Goal: Transaction & Acquisition: Purchase product/service

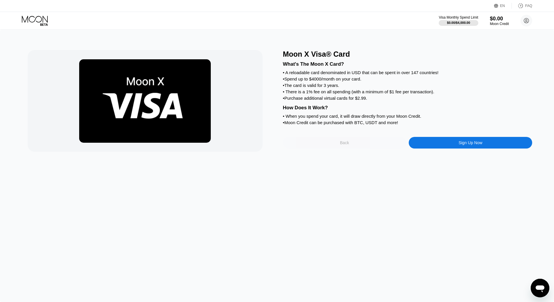
click at [344, 145] on div "Back" at bounding box center [344, 142] width 9 height 5
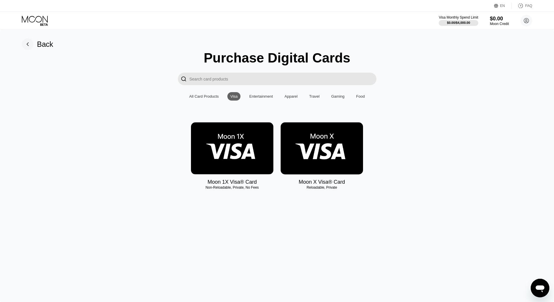
click at [341, 150] on img at bounding box center [321, 148] width 82 height 52
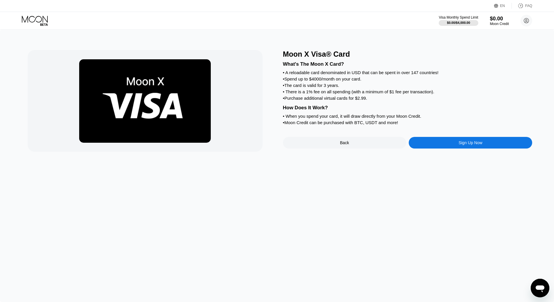
click at [506, 3] on div "EN Language English Save FAQ" at bounding box center [277, 6] width 554 height 12
click at [506, 4] on div "EN" at bounding box center [503, 6] width 18 height 6
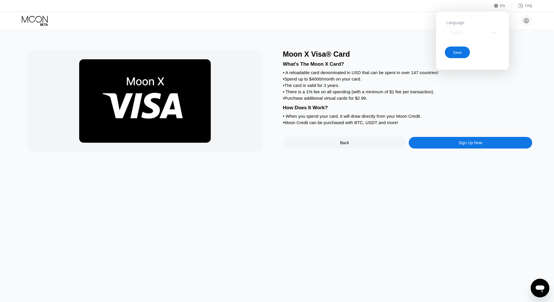
click at [488, 33] on div "English" at bounding box center [471, 33] width 55 height 12
click at [476, 56] on div "Spanish" at bounding box center [472, 56] width 49 height 5
click at [466, 51] on div "Save" at bounding box center [456, 53] width 25 height 12
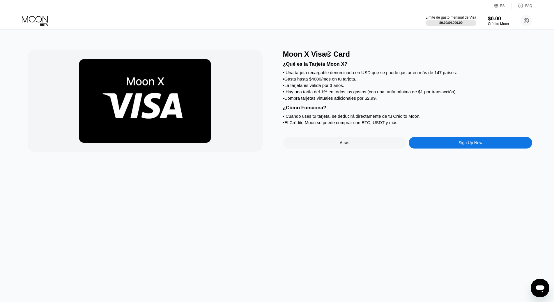
click at [501, 7] on div "ES" at bounding box center [502, 6] width 5 height 4
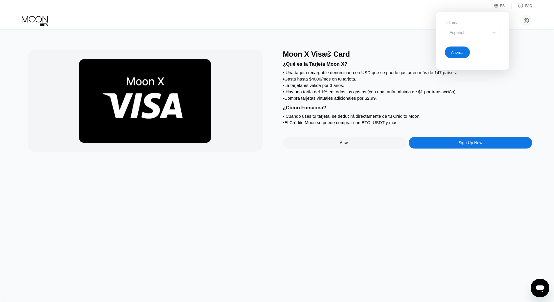
click at [485, 35] on div "Español" at bounding box center [468, 32] width 40 height 5
click at [470, 46] on div "Inglés" at bounding box center [472, 44] width 49 height 5
click at [465, 53] on div "Ahorrar" at bounding box center [456, 53] width 25 height 12
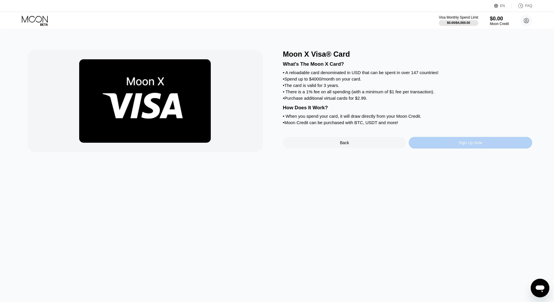
click at [441, 149] on div "Sign Up Now" at bounding box center [469, 143] width 123 height 12
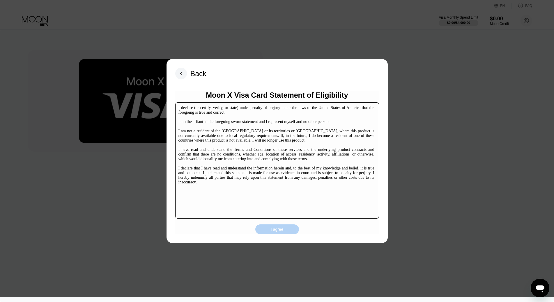
click at [294, 225] on div "I agree" at bounding box center [277, 230] width 44 height 10
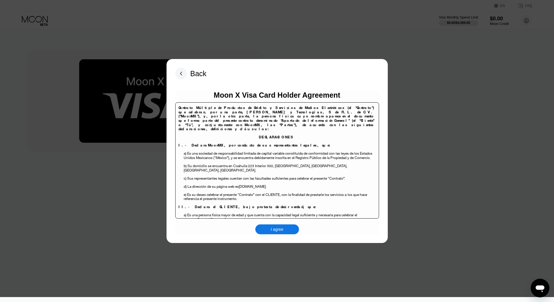
click at [180, 71] on rect at bounding box center [181, 74] width 12 height 12
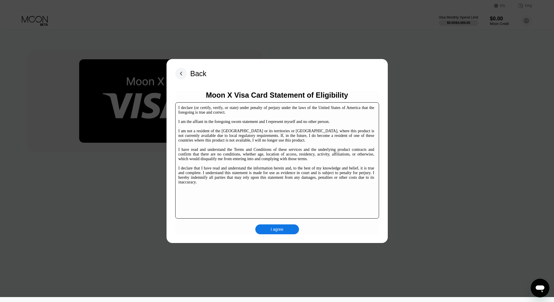
click at [185, 79] on div "Back Moon X Visa Card Statement of Eligibility I declare (or certify, verify, o…" at bounding box center [276, 151] width 221 height 184
click at [182, 72] on rect at bounding box center [181, 74] width 12 height 12
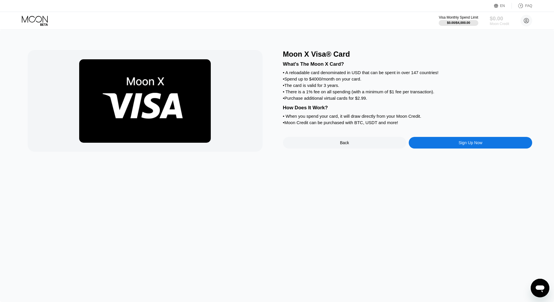
click at [497, 20] on div "$0.00" at bounding box center [498, 18] width 19 height 6
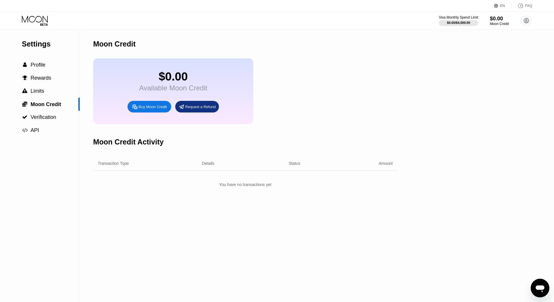
click at [160, 109] on div "Buy Moon Credit" at bounding box center [152, 106] width 28 height 5
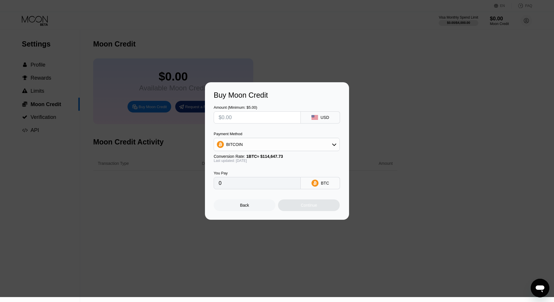
click at [333, 144] on icon at bounding box center [334, 144] width 5 height 5
click at [250, 172] on span "USDT on TRON" at bounding box center [241, 173] width 29 height 5
type input "0.00"
click at [265, 116] on input "text" at bounding box center [256, 118] width 77 height 12
type input "$5"
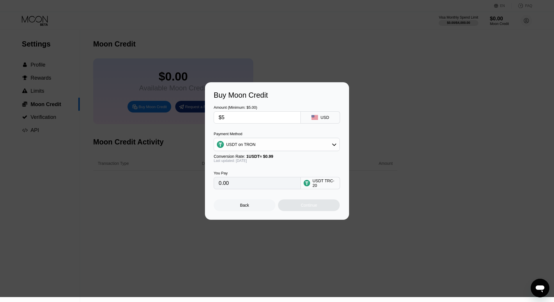
type input "5.05"
type input "$50"
type input "50.51"
type input "$500"
type input "505.05"
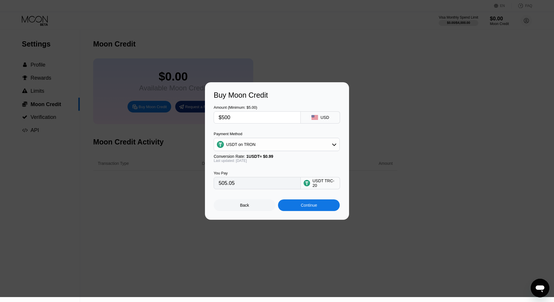
type input "$500"
click at [297, 207] on div "Continue" at bounding box center [309, 206] width 62 height 12
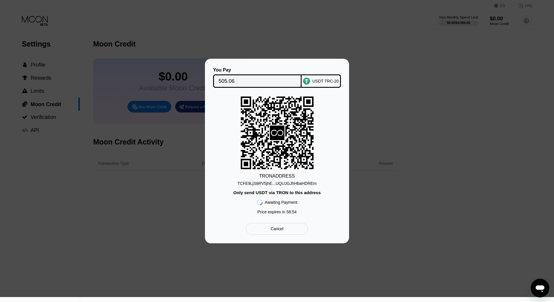
click at [268, 232] on div "Cancel" at bounding box center [277, 229] width 62 height 12
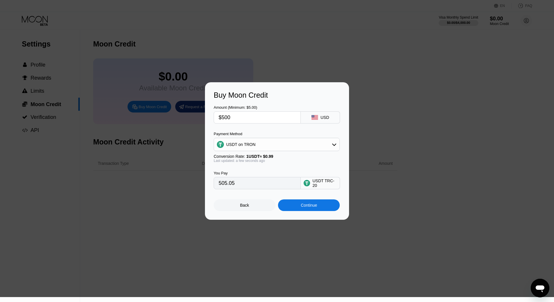
drag, startPoint x: 244, startPoint y: 187, endPoint x: 191, endPoint y: 186, distance: 52.9
click at [191, 186] on div "Buy Moon Credit Amount (Minimum: $5.00) $500 USD Payment Method USDT on TRON Co…" at bounding box center [277, 151] width 554 height 138
click at [323, 116] on div "USD" at bounding box center [324, 117] width 9 height 5
click at [244, 208] on div "Back" at bounding box center [244, 205] width 9 height 5
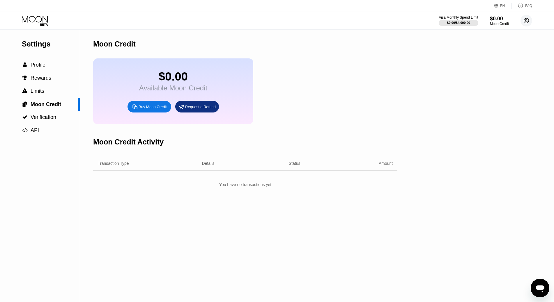
click at [526, 20] on circle at bounding box center [526, 21] width 12 height 12
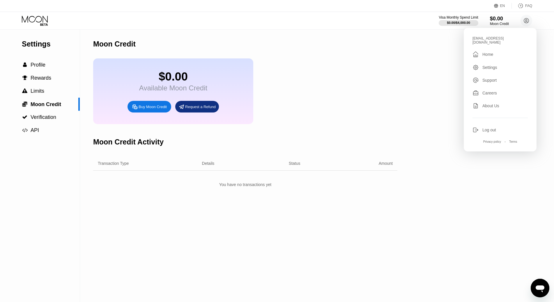
click at [487, 52] on div "Home" at bounding box center [487, 54] width 11 height 5
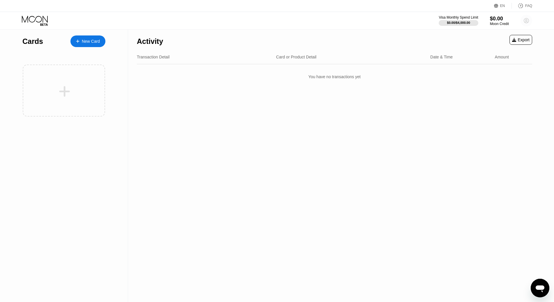
click at [528, 21] on icon at bounding box center [526, 20] width 5 height 5
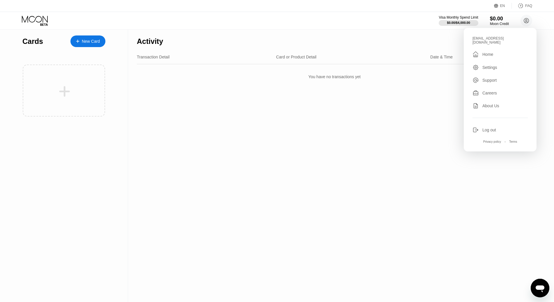
click at [493, 65] on div "Settings" at bounding box center [489, 67] width 15 height 5
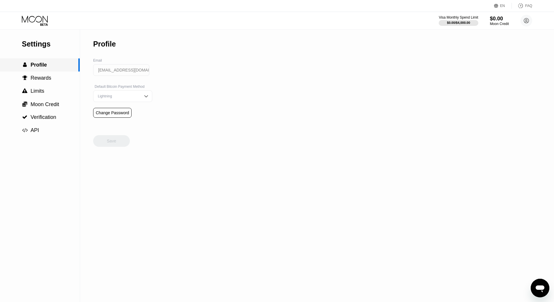
click at [42, 67] on span "Profile" at bounding box center [39, 65] width 16 height 6
click at [112, 114] on div "Change Password" at bounding box center [112, 113] width 33 height 5
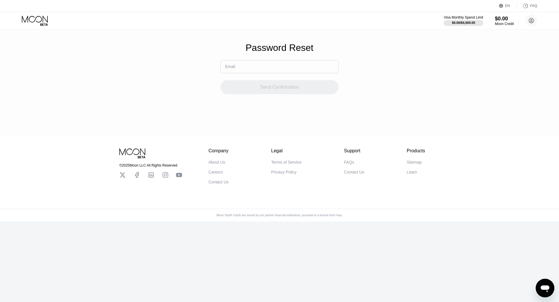
click at [242, 70] on input "text" at bounding box center [279, 66] width 118 height 13
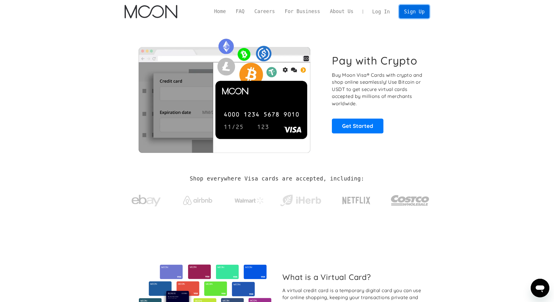
click at [418, 12] on link "Sign Up" at bounding box center [414, 11] width 30 height 13
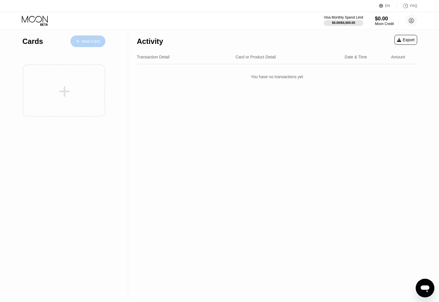
click at [90, 38] on div "New Card" at bounding box center [87, 41] width 35 height 12
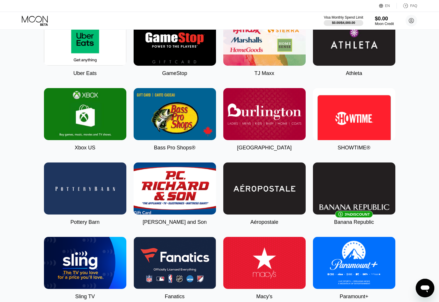
scroll to position [407, 0]
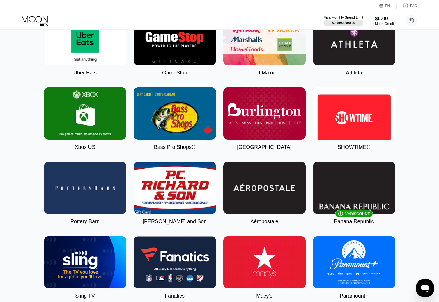
click at [167, 127] on img at bounding box center [175, 114] width 82 height 52
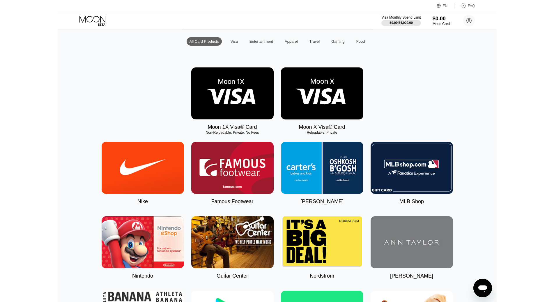
scroll to position [13, 0]
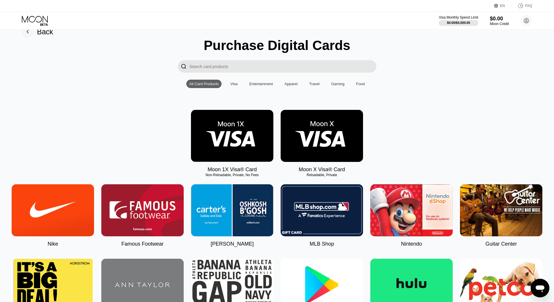
click at [236, 85] on div "Visa" at bounding box center [233, 84] width 7 height 4
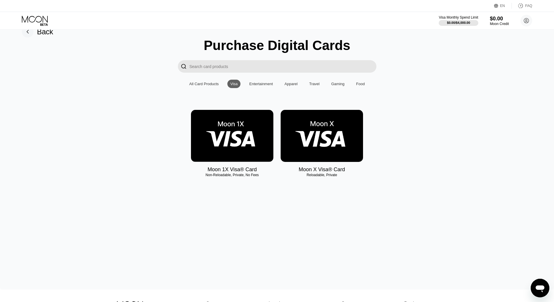
drag, startPoint x: 297, startPoint y: 172, endPoint x: 344, endPoint y: 176, distance: 46.9
click at [344, 173] on div "Moon X Visa® Card Reloadable, Private" at bounding box center [321, 141] width 82 height 63
drag, startPoint x: 299, startPoint y: 173, endPoint x: 345, endPoint y: 181, distance: 47.2
click at [353, 173] on div "Moon X Visa® Card Reloadable, Private" at bounding box center [321, 141] width 82 height 63
click at [316, 177] on div "Reloadable, Private" at bounding box center [321, 175] width 82 height 4
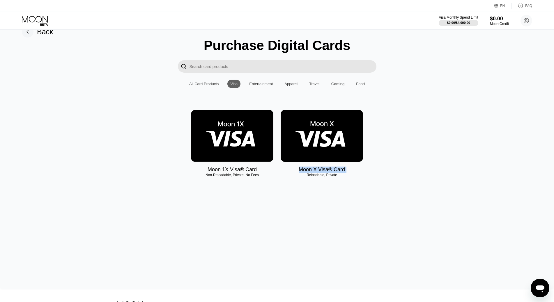
click at [307, 177] on div "Reloadable, Private" at bounding box center [321, 175] width 82 height 4
click at [326, 177] on div "Reloadable, Private" at bounding box center [321, 175] width 82 height 4
click at [321, 141] on img at bounding box center [321, 136] width 82 height 52
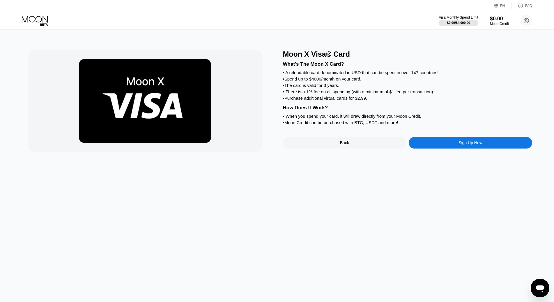
drag, startPoint x: 289, startPoint y: 54, endPoint x: 336, endPoint y: 77, distance: 51.7
click at [355, 85] on div "Moon X Visa® Card What's The Moon X Card? • A reloadable card denominated in US…" at bounding box center [277, 101] width 498 height 102
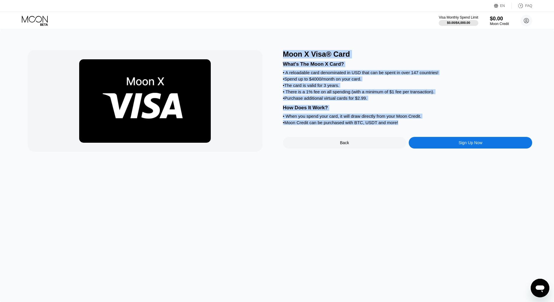
drag, startPoint x: 284, startPoint y: 56, endPoint x: 401, endPoint y: 131, distance: 139.4
click at [401, 131] on div "Moon X Visa® Card What's The Moon X Card? • A reloadable card denominated in US…" at bounding box center [407, 101] width 249 height 102
click at [228, 167] on div "Moon X Visa® Card What's The Moon X Card? • A reloadable card denominated in US…" at bounding box center [277, 166] width 554 height 273
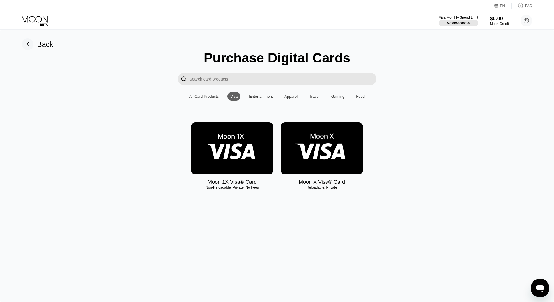
drag, startPoint x: 406, startPoint y: 1, endPoint x: 444, endPoint y: 189, distance: 192.6
click at [444, 189] on div "Moon 1X Visa® Card Non-Reloadable, Private, No Fees Moon X Visa® Card Reloadabl…" at bounding box center [277, 159] width 536 height 74
click at [332, 143] on img at bounding box center [321, 148] width 82 height 52
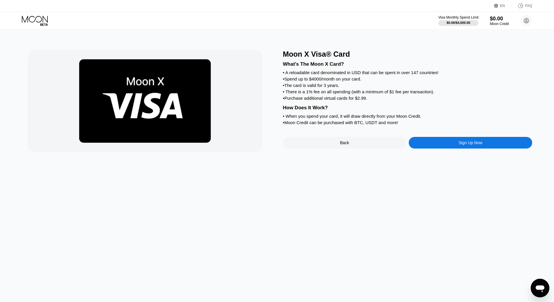
drag, startPoint x: 434, startPoint y: 17, endPoint x: 473, endPoint y: 15, distance: 38.7
click at [473, 15] on div "Visa Monthly Spend Limit $0.00 / $4,000.00 $0.00 Moon Credit mekayaw300@tutanot…" at bounding box center [277, 20] width 554 height 17
